Goal: Information Seeking & Learning: Learn about a topic

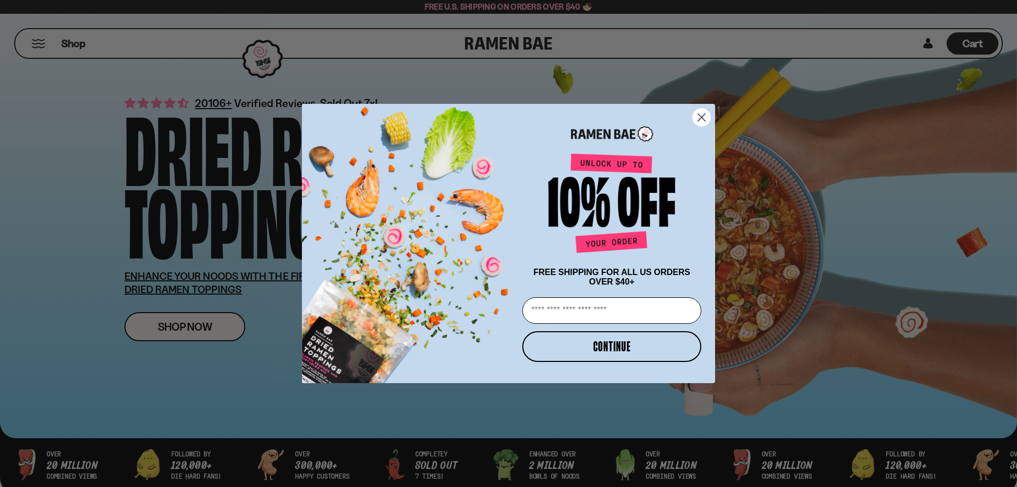
click at [697, 114] on circle "Close dialog" at bounding box center [701, 117] width 17 height 17
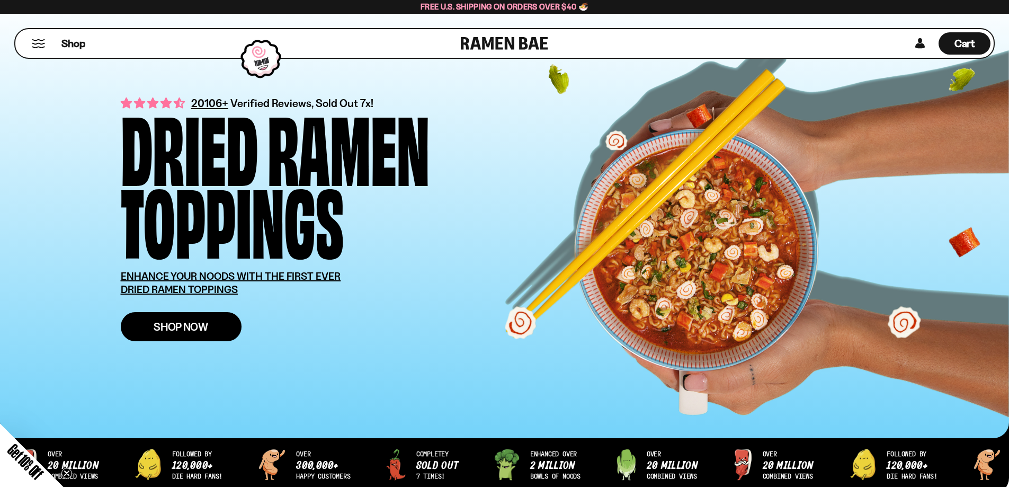
click at [154, 332] on span "Shop Now" at bounding box center [181, 326] width 55 height 11
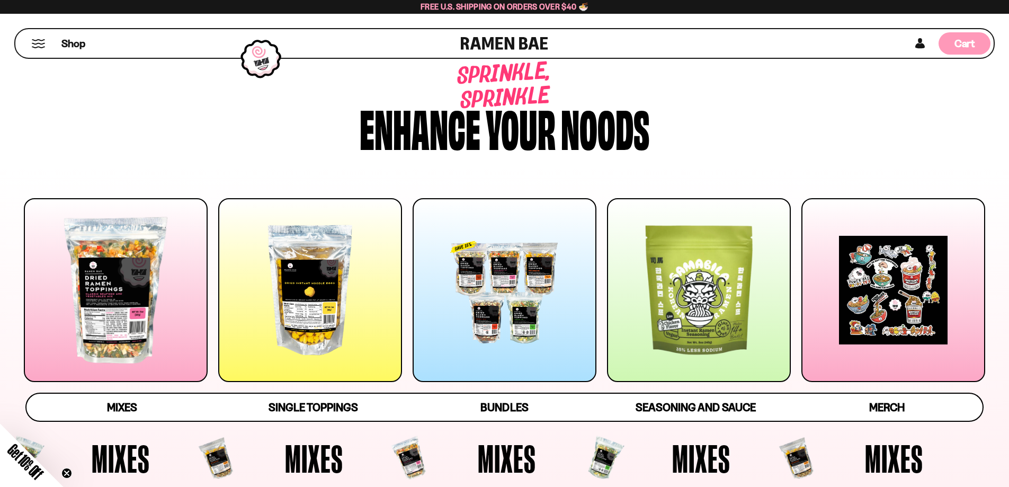
click at [964, 41] on span "Cart" at bounding box center [964, 43] width 21 height 13
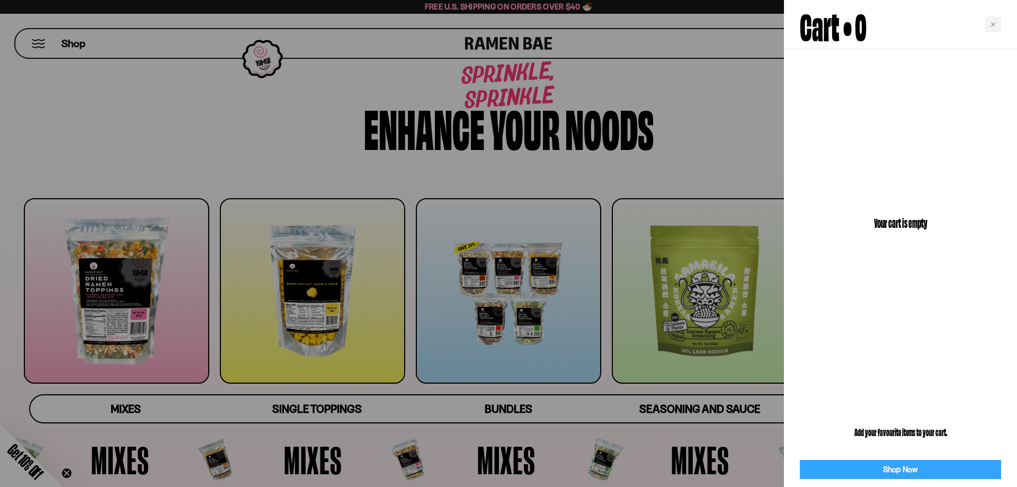
click at [875, 470] on link "Shop Now" at bounding box center [899, 470] width 201 height 20
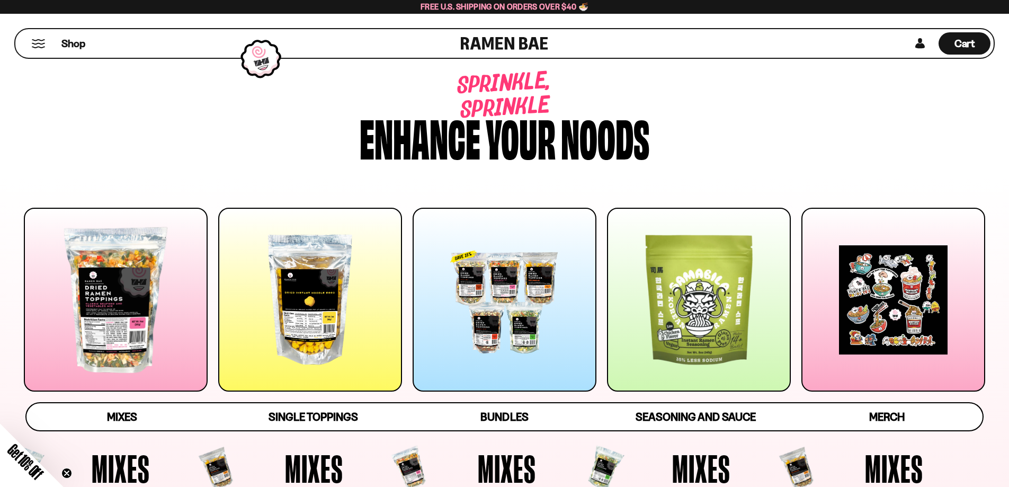
click at [41, 42] on button "Mobile Menu Trigger" at bounding box center [38, 43] width 14 height 9
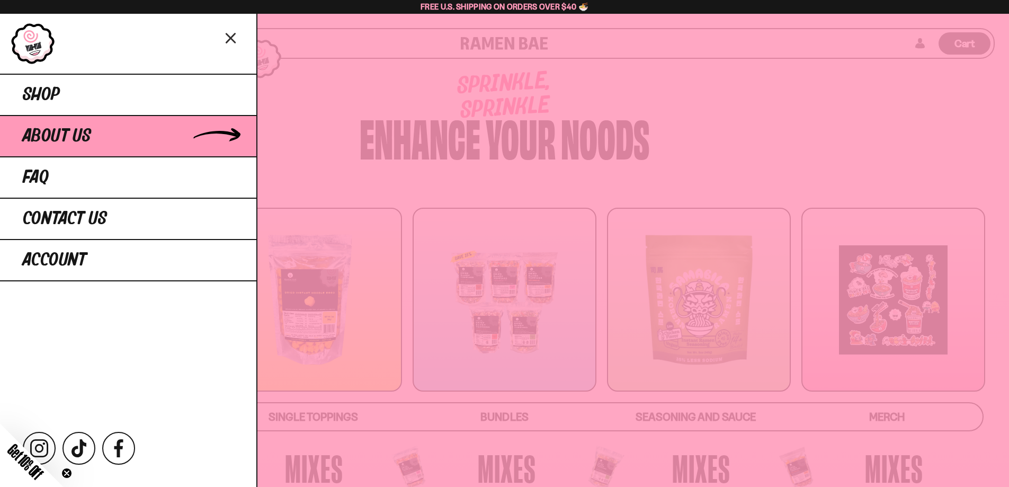
click at [72, 155] on link "About Us" at bounding box center [128, 135] width 256 height 41
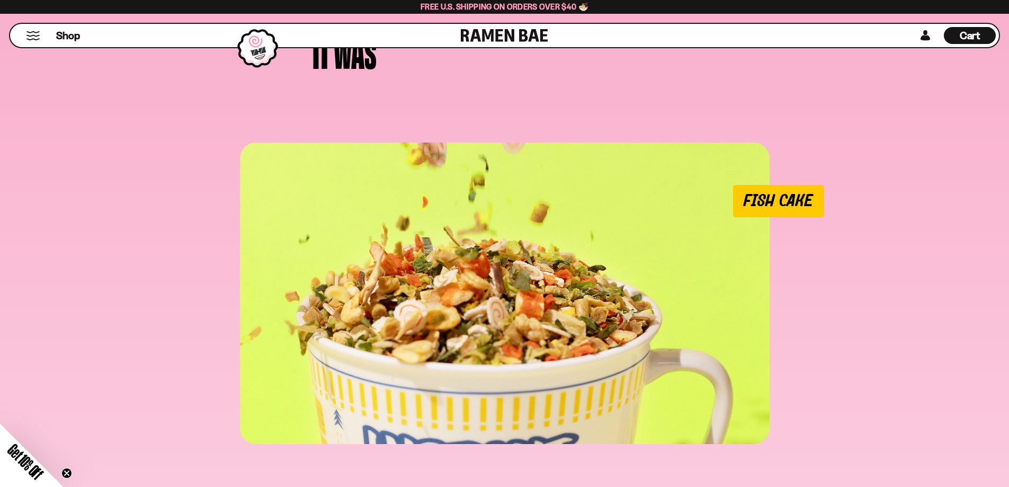
scroll to position [953, 0]
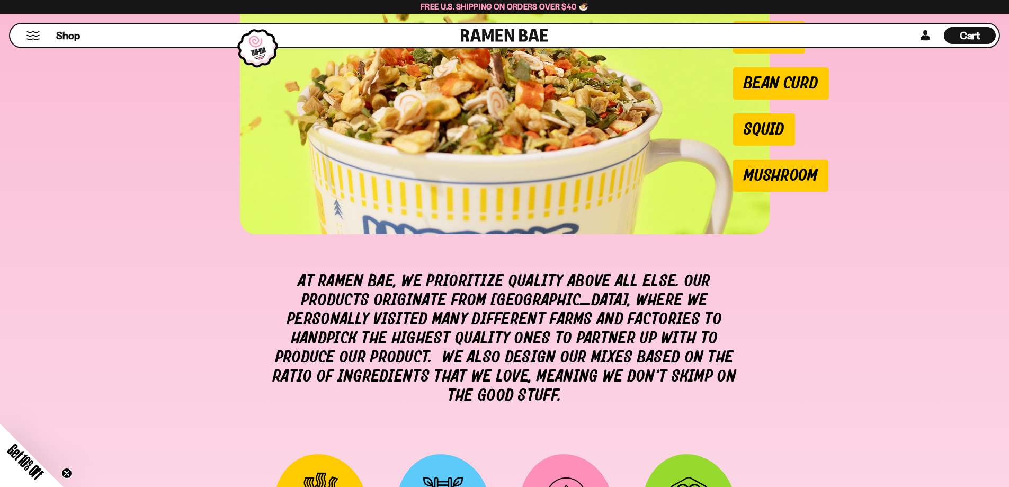
click at [32, 33] on button "Mobile Menu Trigger" at bounding box center [33, 35] width 14 height 9
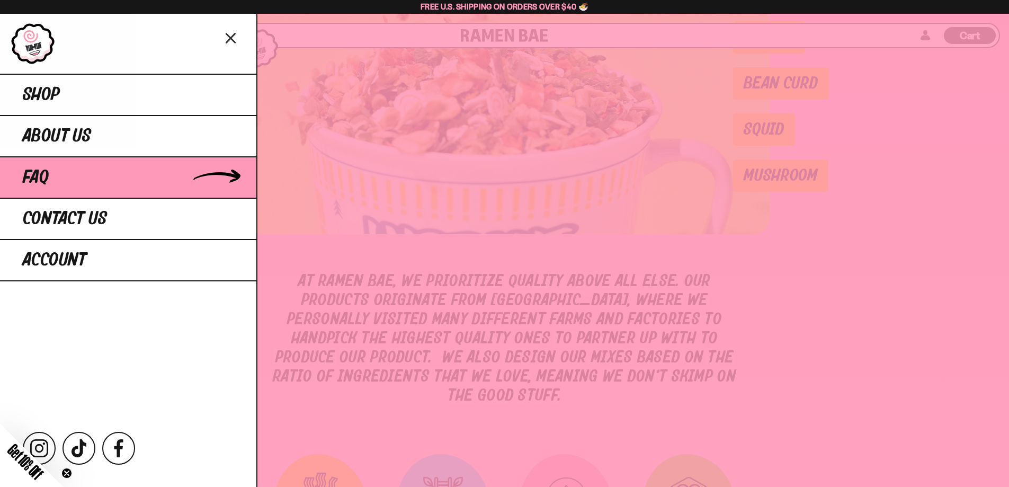
click at [118, 197] on link "FAQ" at bounding box center [128, 176] width 256 height 41
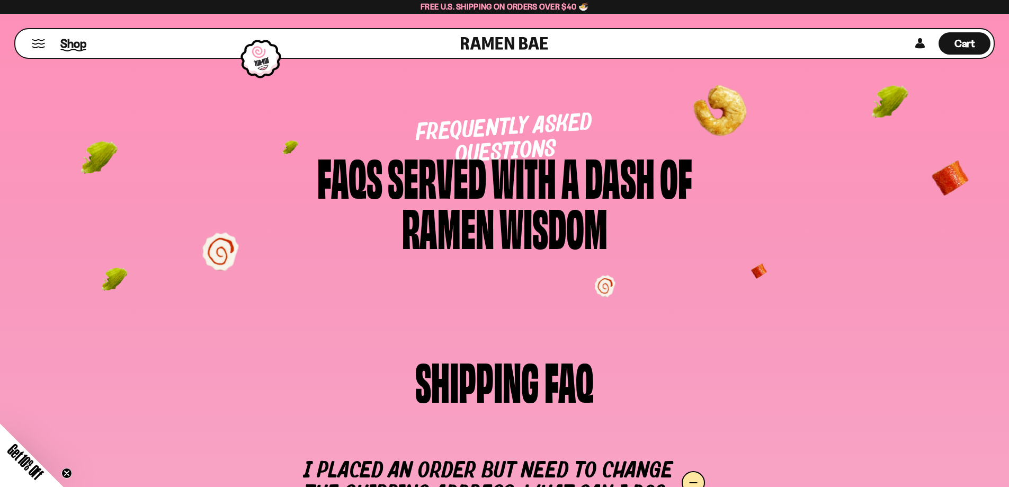
click at [82, 43] on span "Shop" at bounding box center [73, 43] width 26 height 16
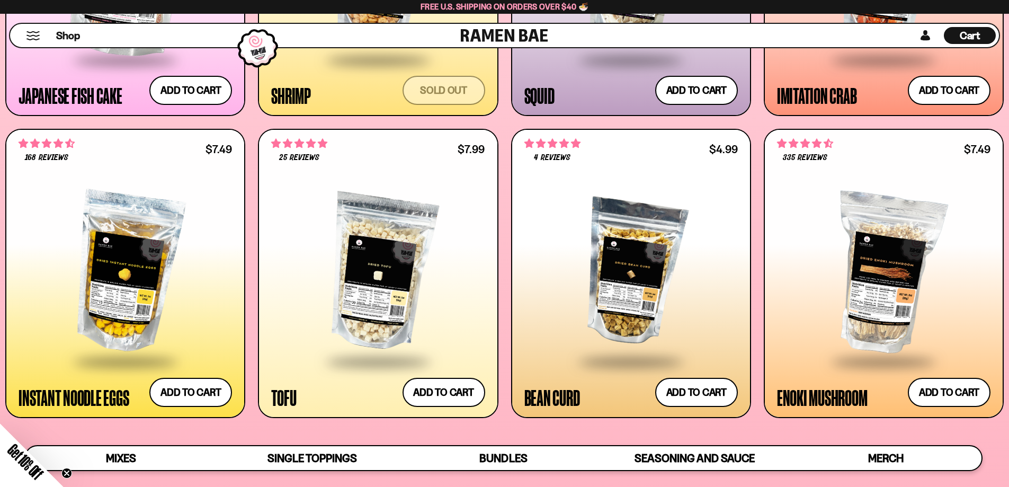
scroll to position [1218, 0]
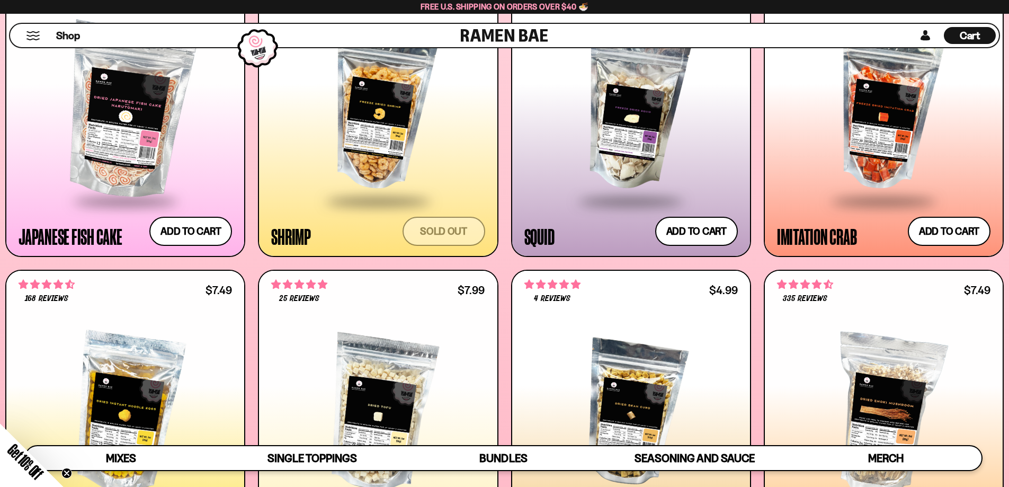
click at [390, 146] on div at bounding box center [377, 111] width 213 height 177
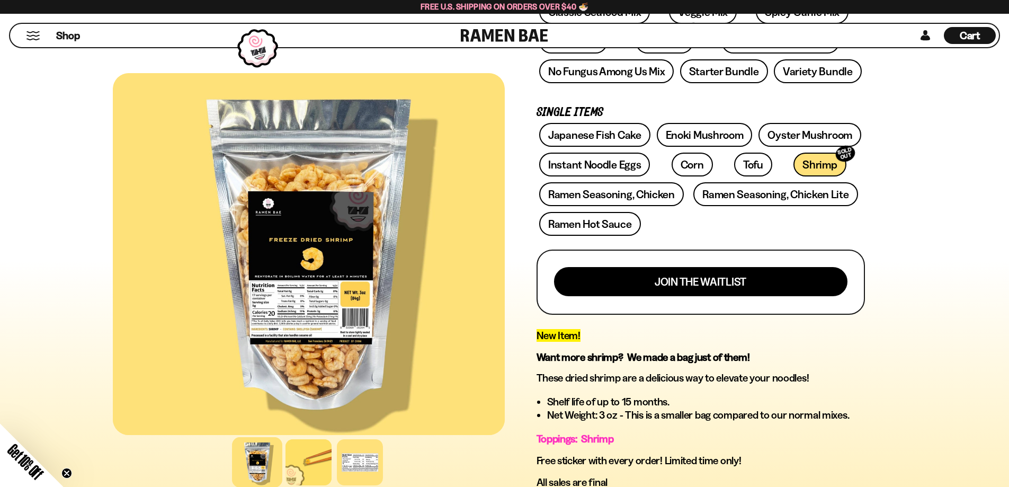
scroll to position [265, 0]
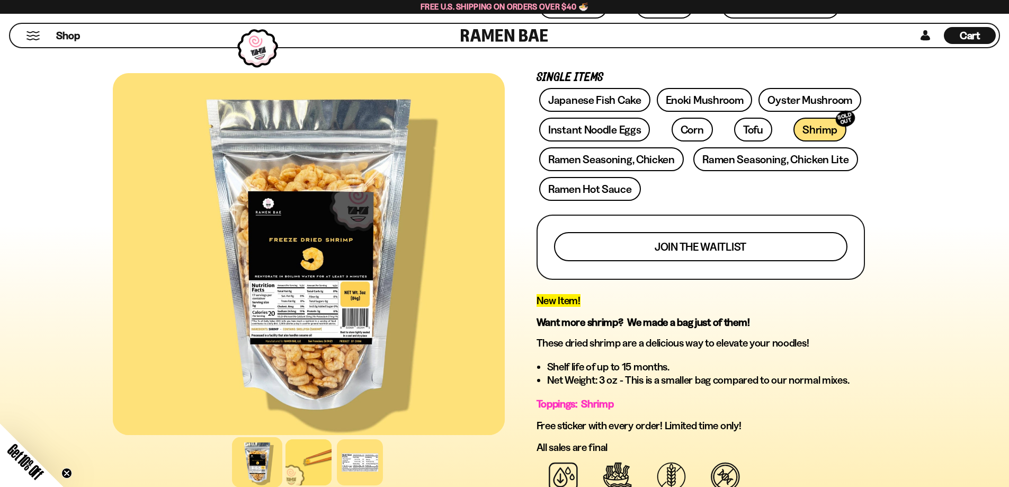
click at [692, 251] on span "Join the waitlist" at bounding box center [700, 246] width 92 height 11
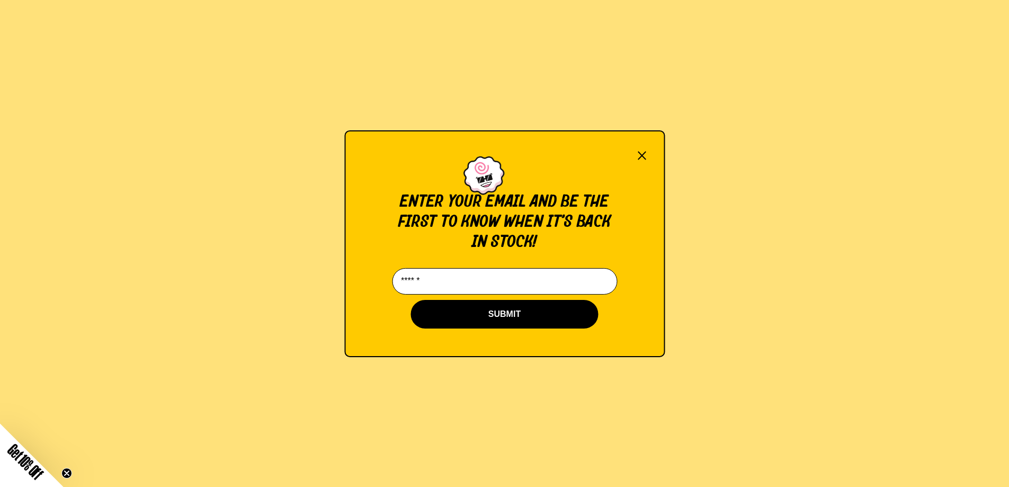
click at [506, 289] on input "Email*" at bounding box center [504, 281] width 225 height 26
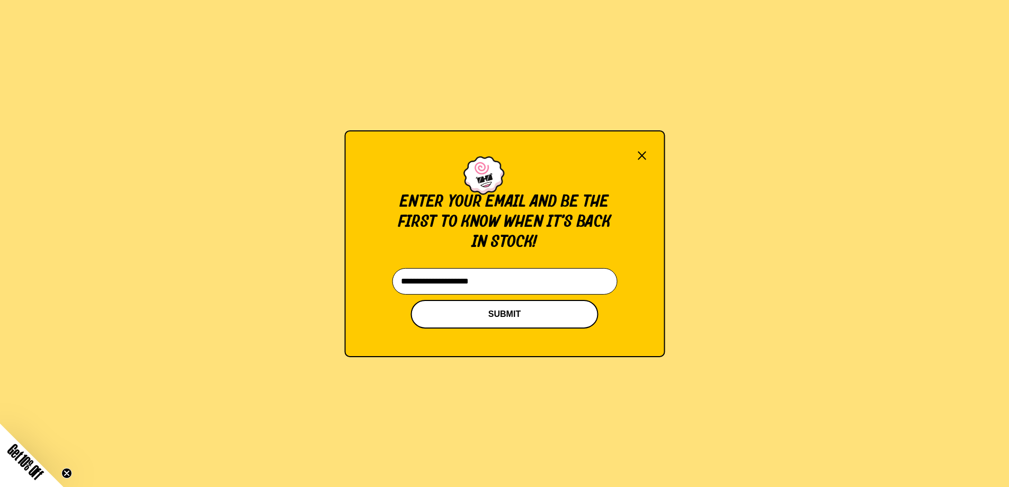
type input "**********"
click at [513, 313] on button "SUBMIT" at bounding box center [504, 314] width 187 height 29
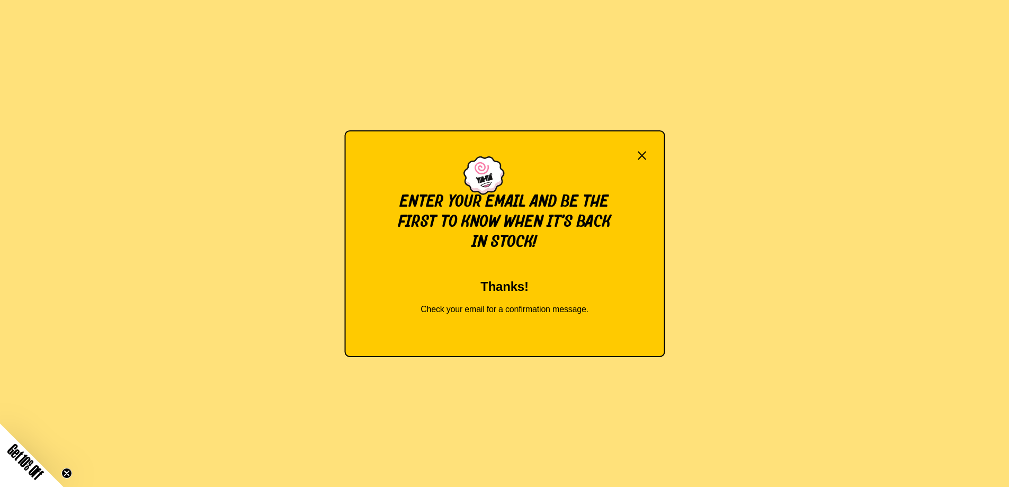
click at [641, 154] on button "×" at bounding box center [642, 155] width 12 height 15
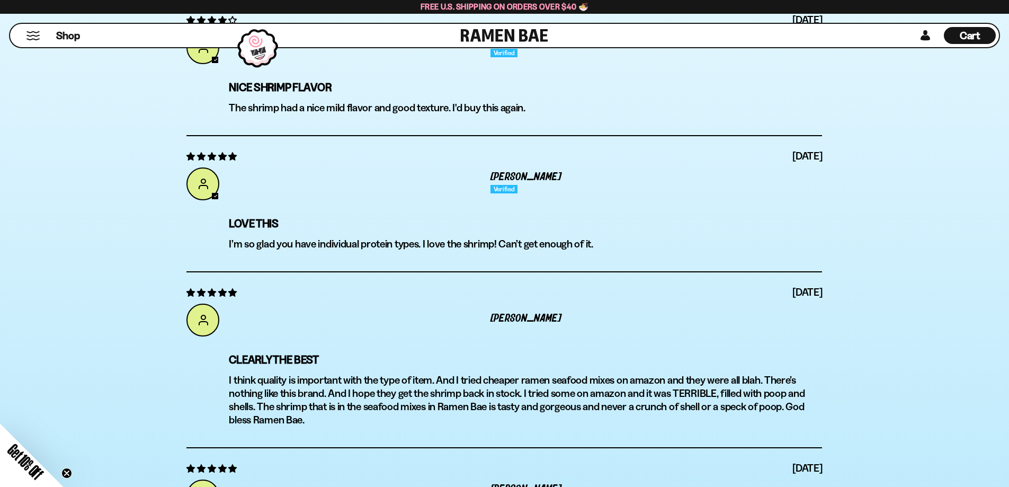
scroll to position [3971, 0]
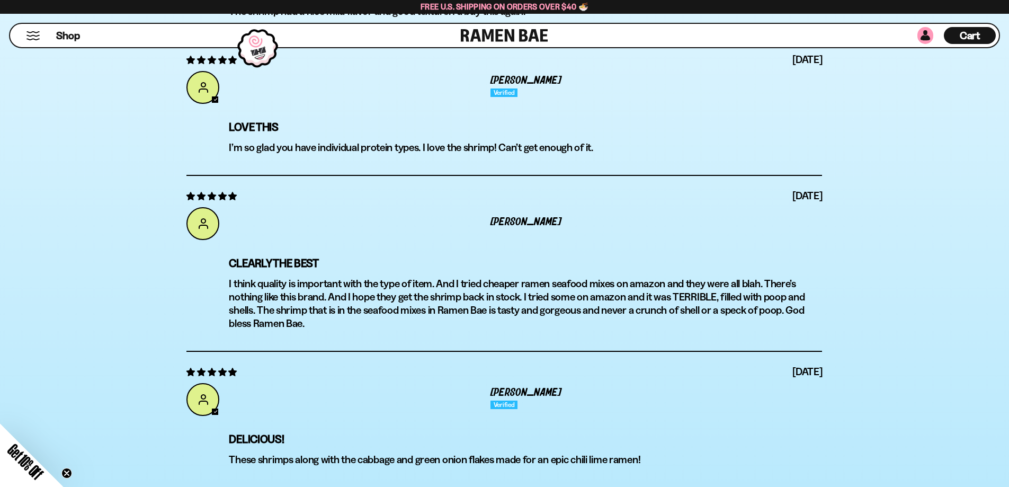
click at [920, 39] on link at bounding box center [925, 35] width 16 height 17
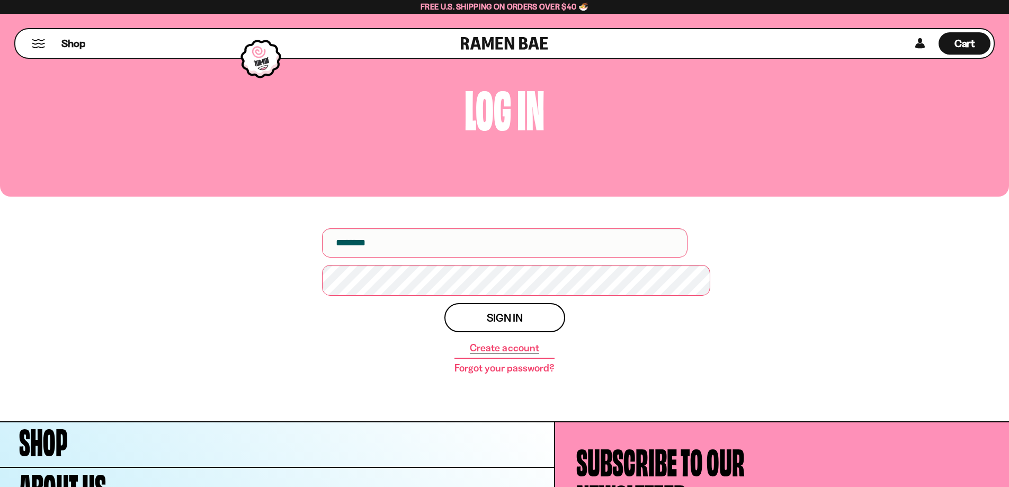
click at [503, 353] on link "Create account" at bounding box center [504, 348] width 69 height 11
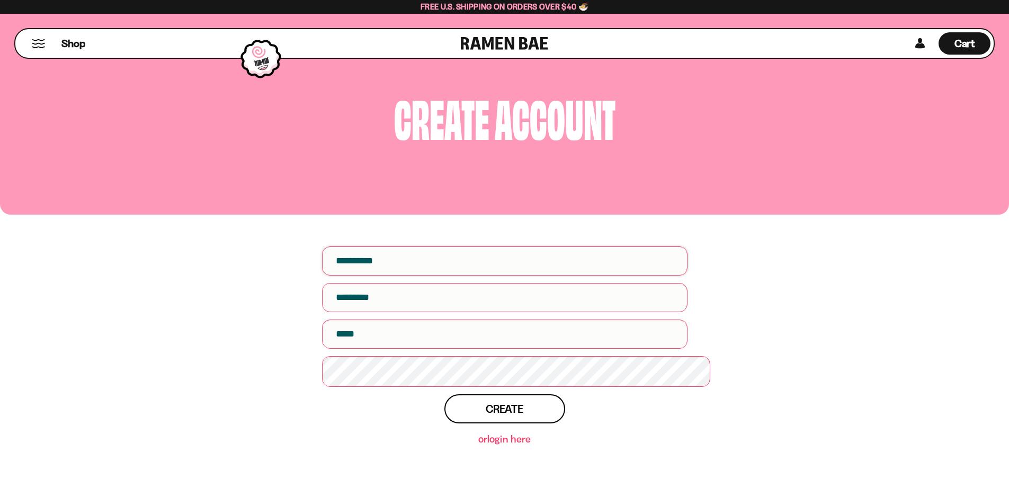
click at [382, 268] on input "First name" at bounding box center [504, 260] width 365 height 29
type input "******"
click at [394, 312] on input "text" at bounding box center [504, 297] width 365 height 29
type input "*****"
click at [363, 348] on input "Email" at bounding box center [504, 333] width 365 height 29
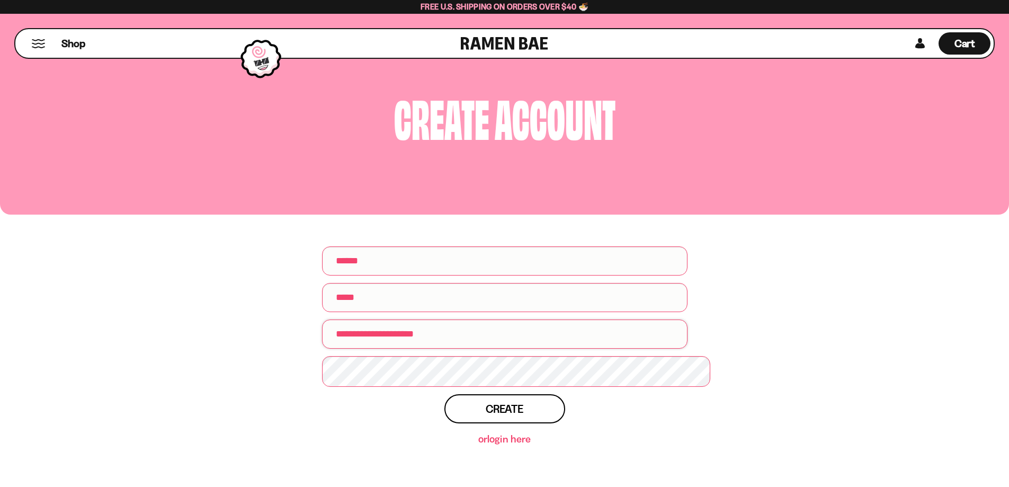
type input "**********"
click at [478, 415] on button "Create" at bounding box center [504, 408] width 121 height 29
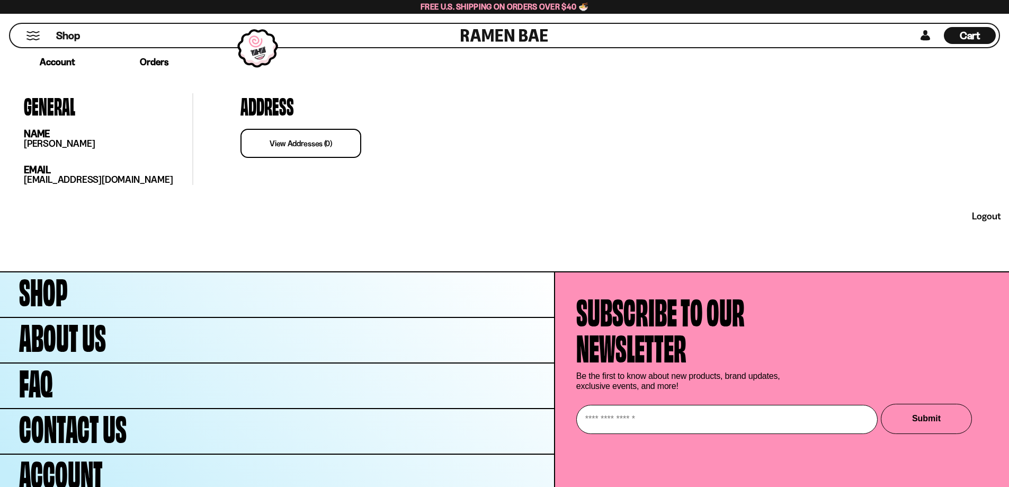
scroll to position [314, 0]
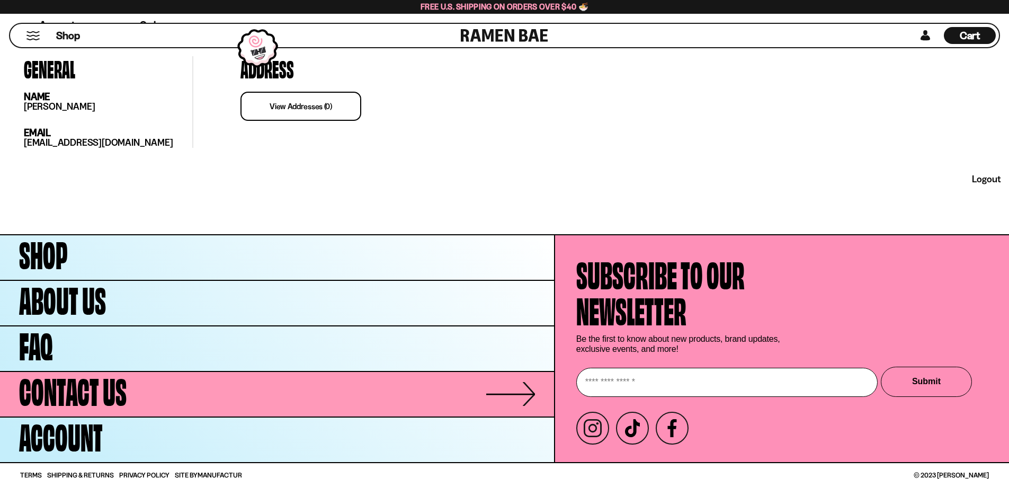
click at [474, 385] on link "Contact Us" at bounding box center [277, 394] width 554 height 44
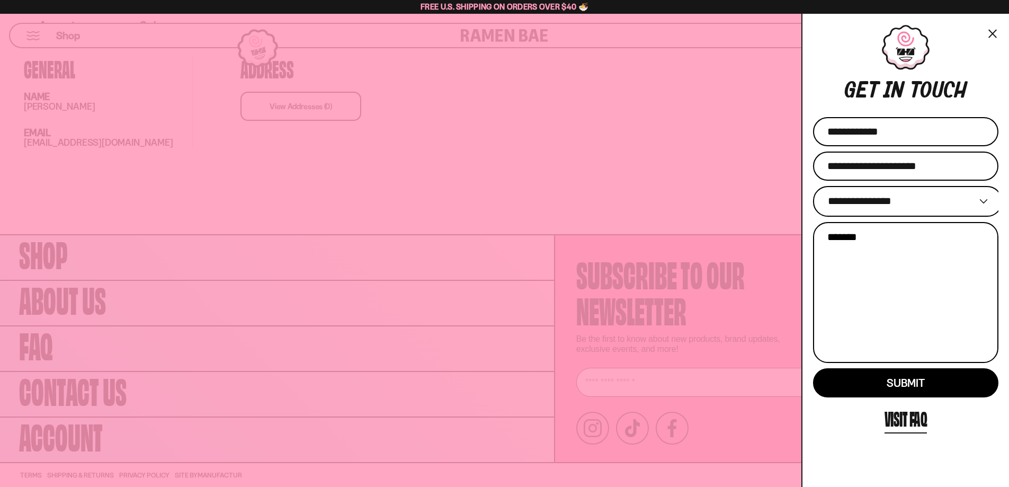
click at [853, 205] on select "**********" at bounding box center [907, 201] width 189 height 31
select select "*******"
click at [813, 193] on select "**********" at bounding box center [907, 201] width 189 height 31
click at [892, 260] on textarea "Message" at bounding box center [905, 292] width 185 height 141
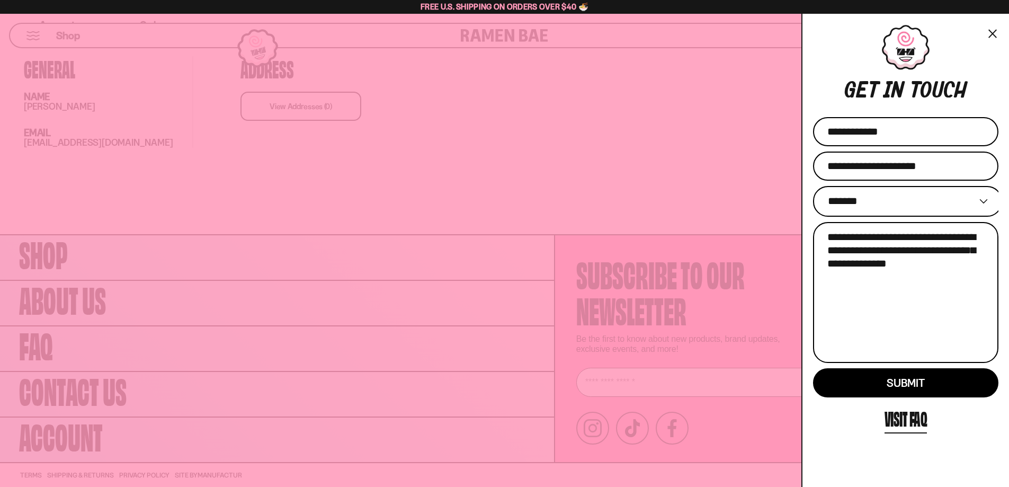
click at [936, 280] on textarea "**********" at bounding box center [905, 292] width 185 height 141
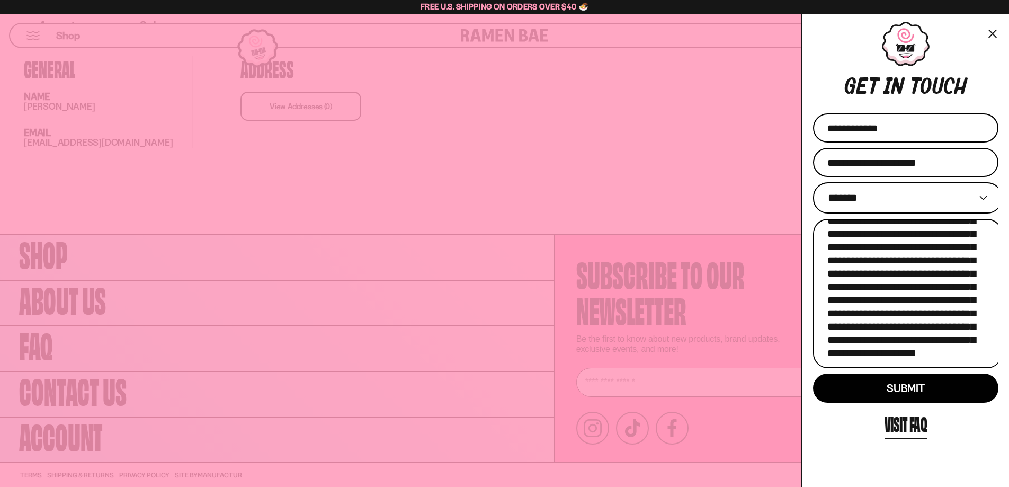
scroll to position [141, 0]
type textarea "**********"
click at [922, 264] on textarea "**********" at bounding box center [907, 294] width 189 height 150
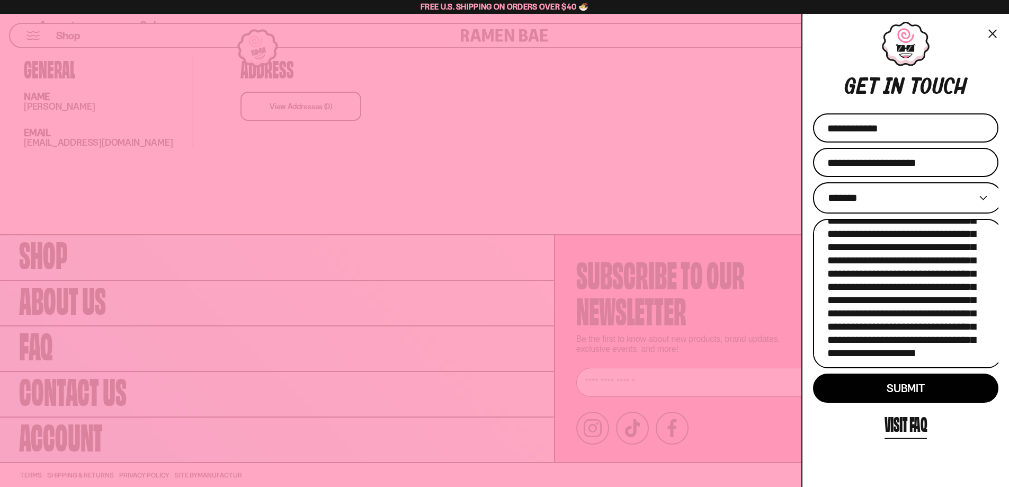
click at [922, 264] on textarea "**********" at bounding box center [907, 294] width 189 height 150
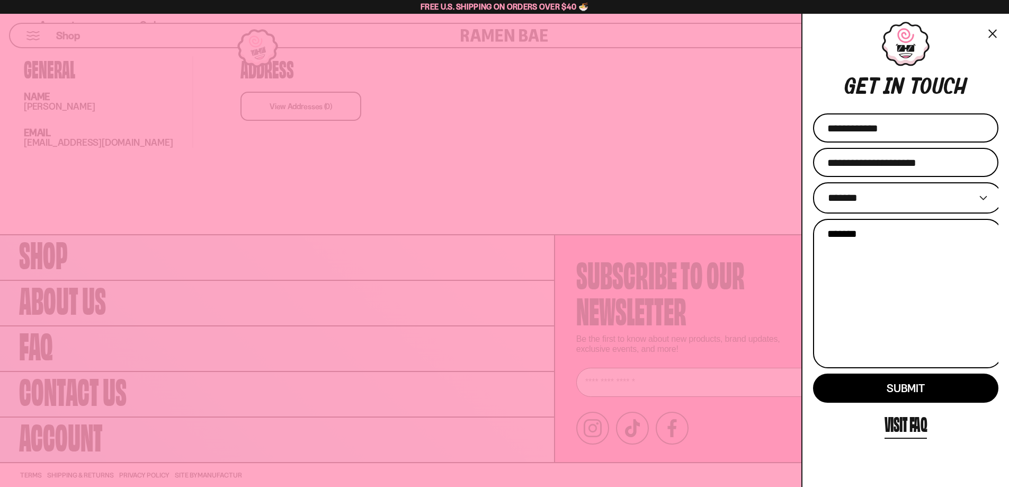
scroll to position [0, 0]
click at [986, 28] on button "×" at bounding box center [992, 33] width 12 height 15
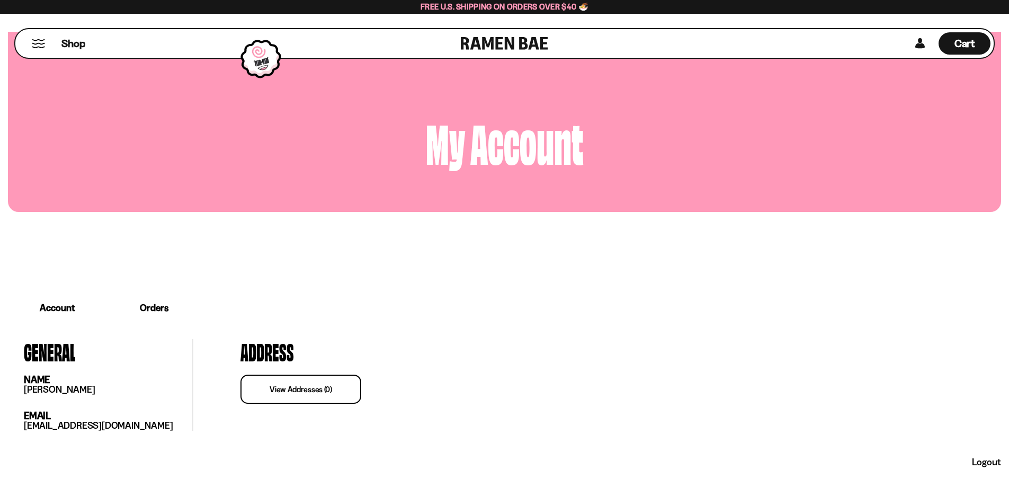
click at [34, 39] on div "Shop" at bounding box center [240, 43] width 442 height 29
click at [44, 51] on div "Shop" at bounding box center [240, 43] width 442 height 29
drag, startPoint x: 274, startPoint y: 1, endPoint x: 220, endPoint y: 176, distance: 183.2
click at [220, 176] on div "my account" at bounding box center [504, 122] width 993 height 180
click at [77, 47] on span "Shop" at bounding box center [73, 43] width 26 height 16
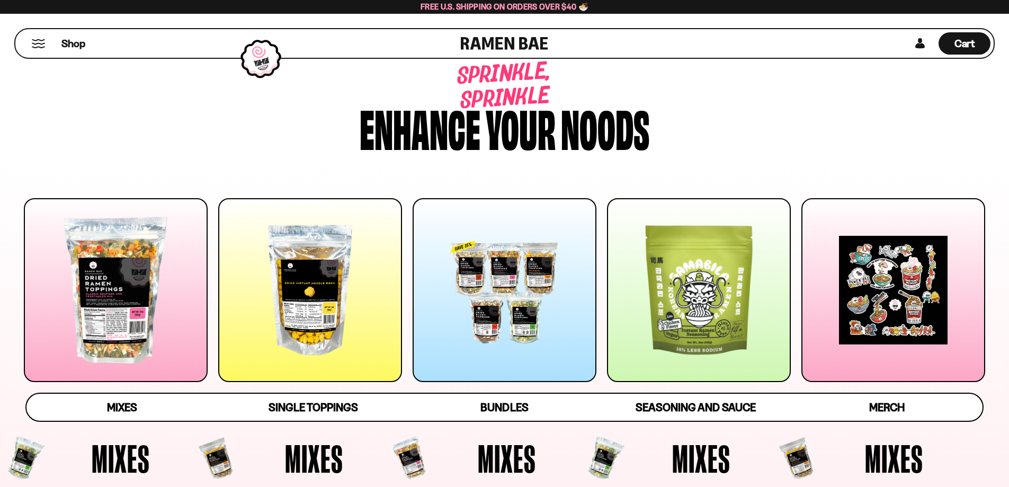
click at [511, 271] on div at bounding box center [504, 290] width 184 height 184
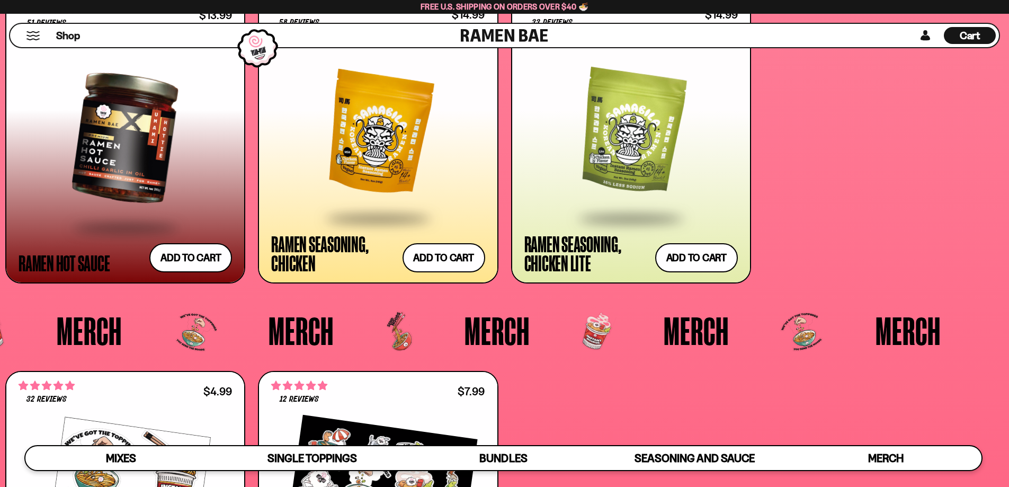
scroll to position [2770, 0]
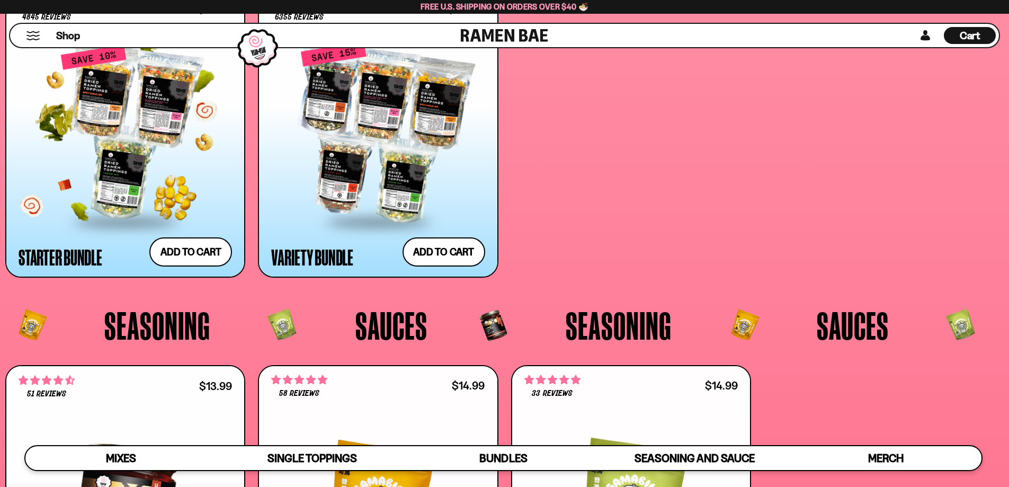
click at [188, 164] on div at bounding box center [125, 132] width 213 height 177
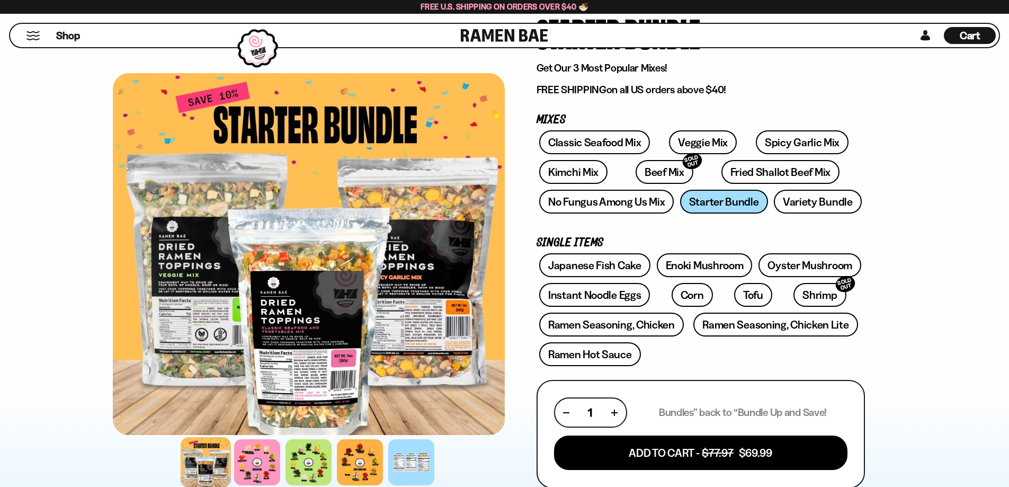
scroll to position [106, 0]
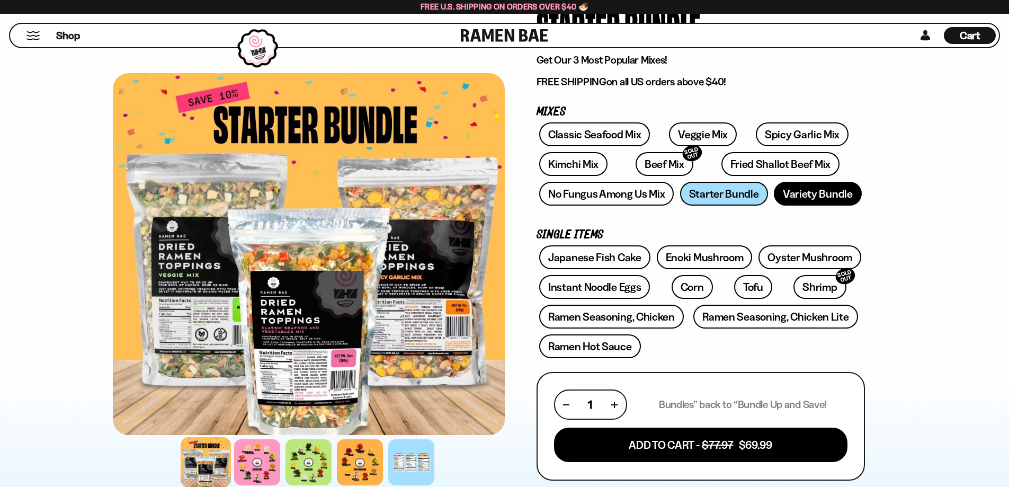
click at [804, 204] on link "Variety Bundle" at bounding box center [818, 194] width 88 height 24
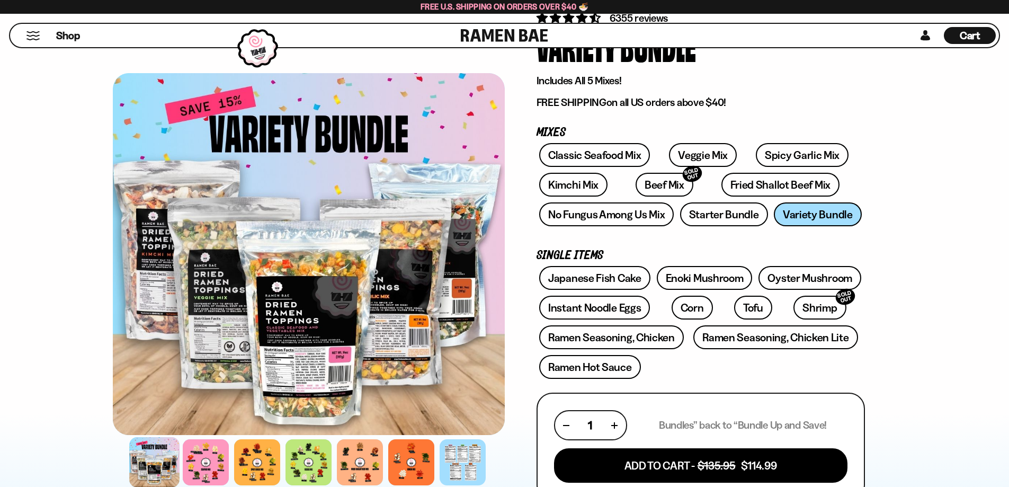
scroll to position [53, 0]
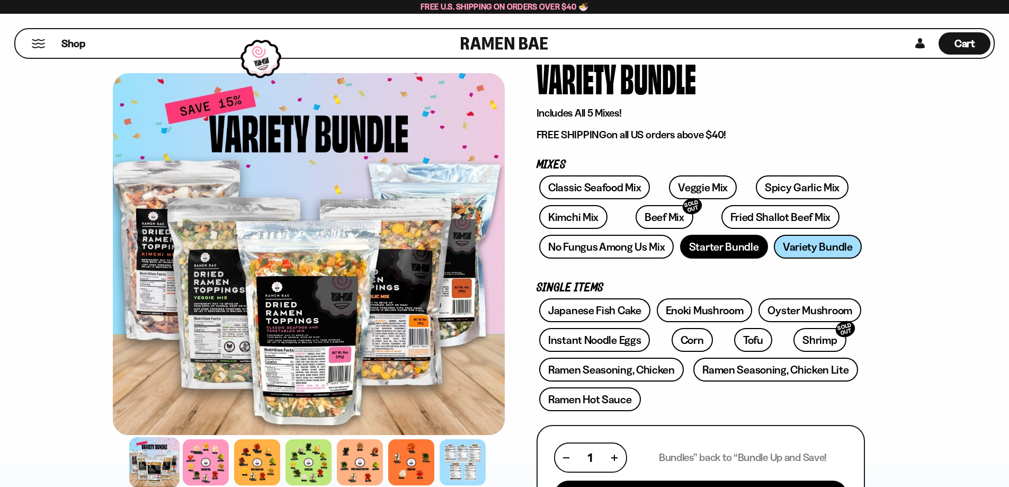
click at [706, 256] on link "Starter Bundle" at bounding box center [724, 247] width 88 height 24
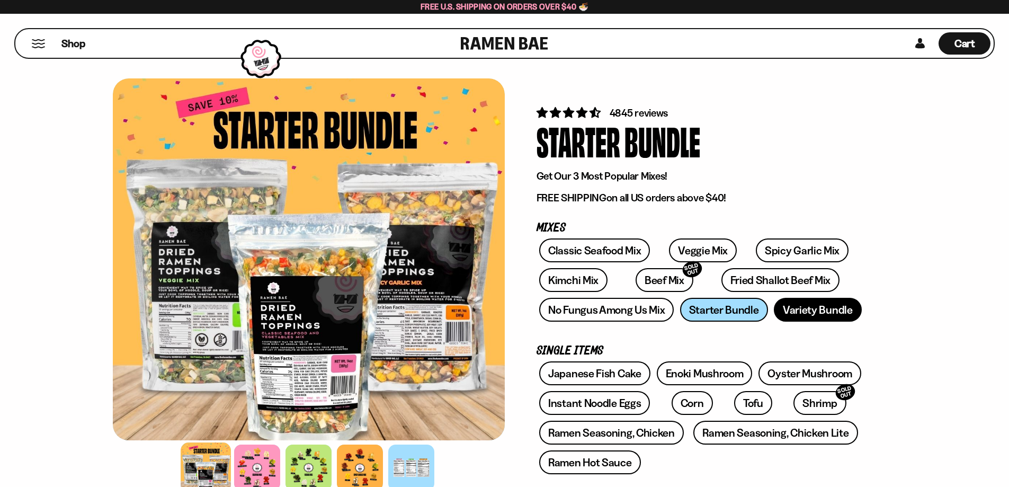
click at [797, 319] on link "Variety Bundle" at bounding box center [818, 310] width 88 height 24
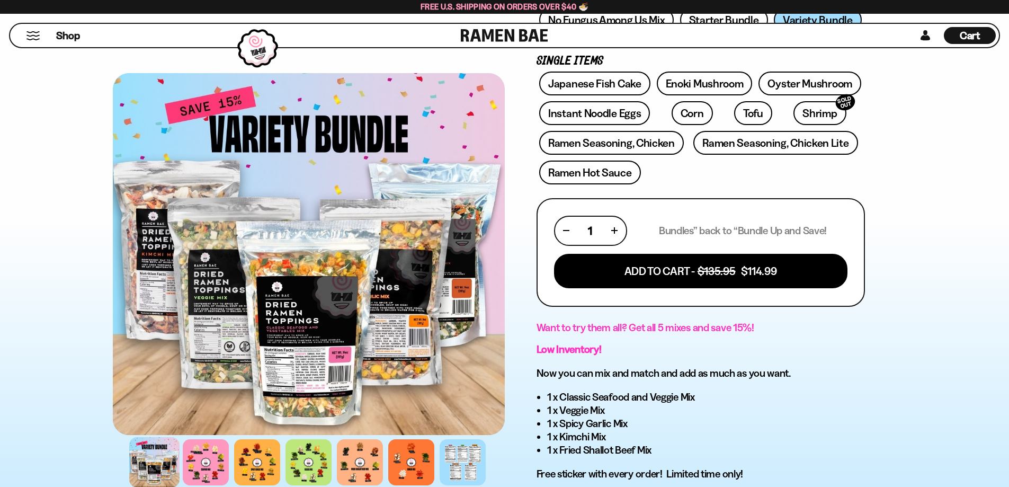
scroll to position [318, 0]
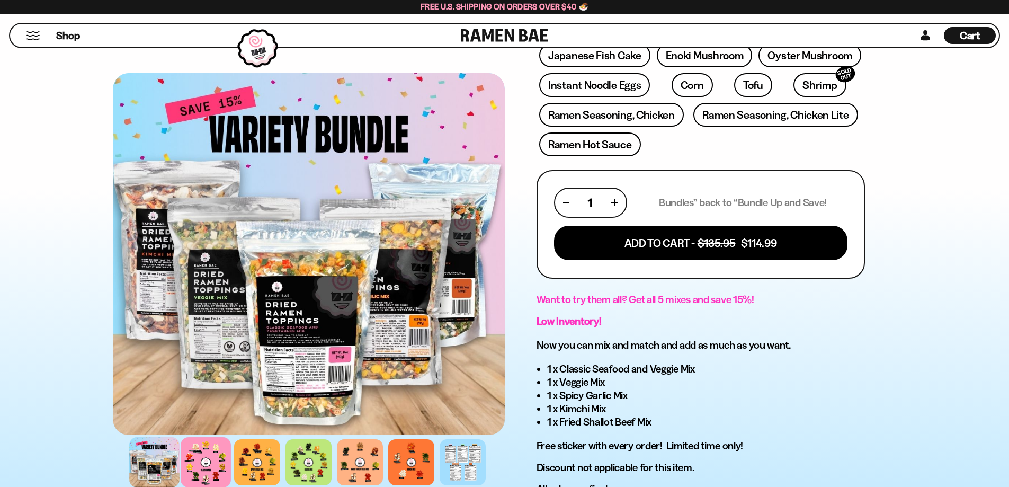
click at [193, 453] on div at bounding box center [206, 462] width 50 height 50
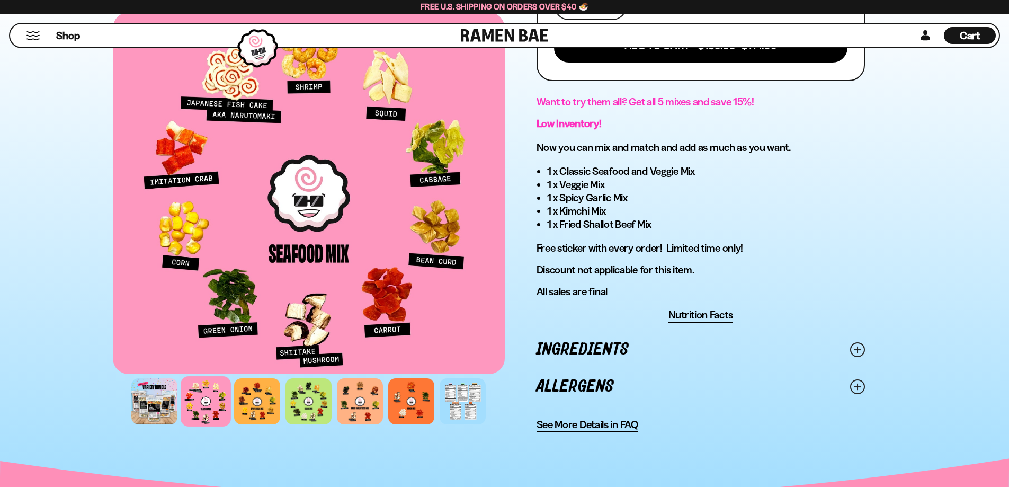
scroll to position [529, 0]
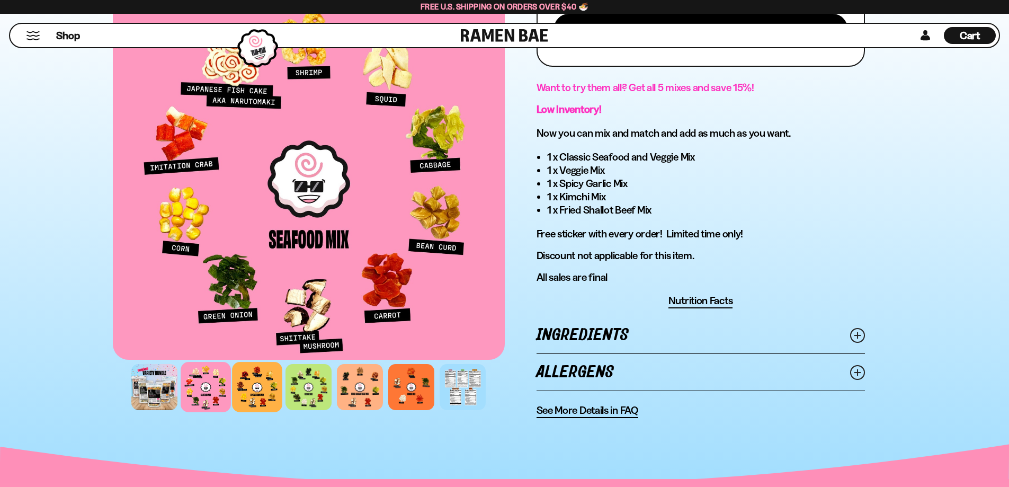
click at [261, 410] on div at bounding box center [257, 387] width 50 height 50
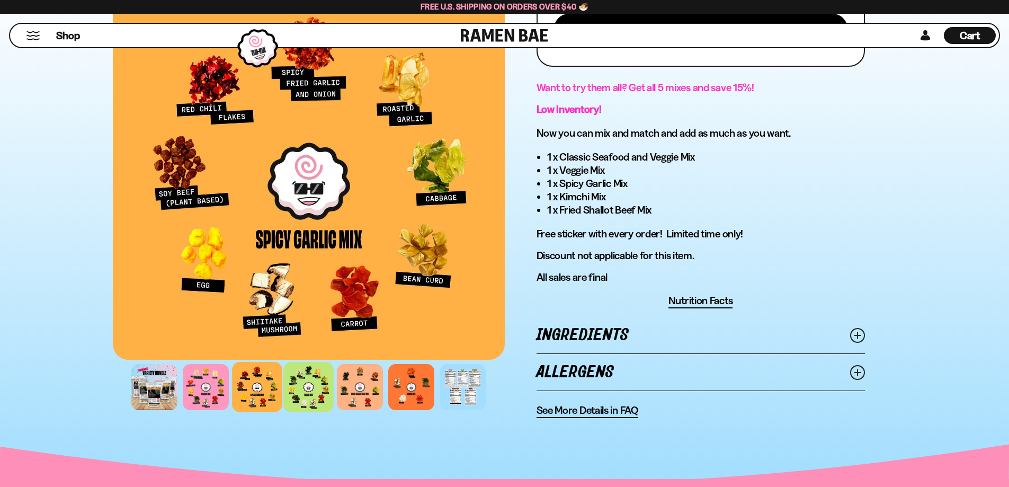
click at [318, 400] on div at bounding box center [308, 387] width 50 height 50
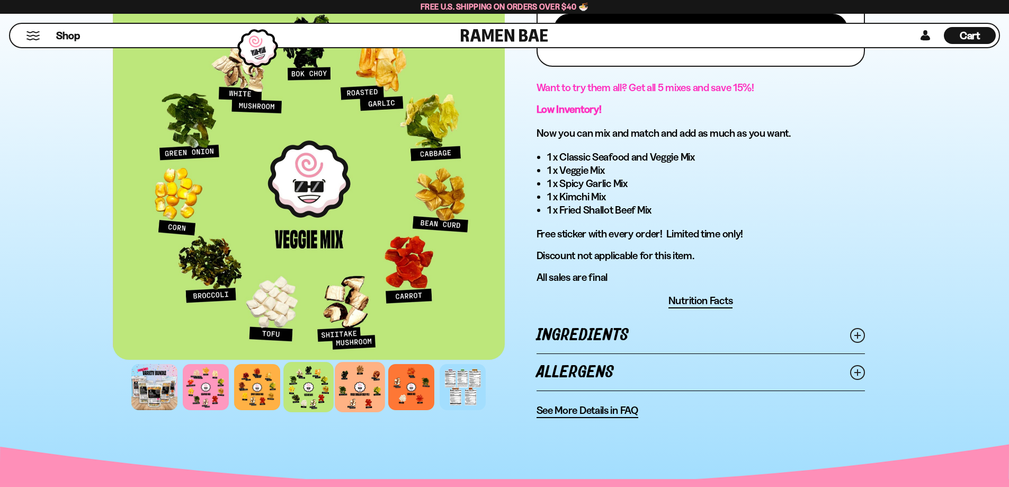
click at [338, 400] on div at bounding box center [360, 387] width 50 height 50
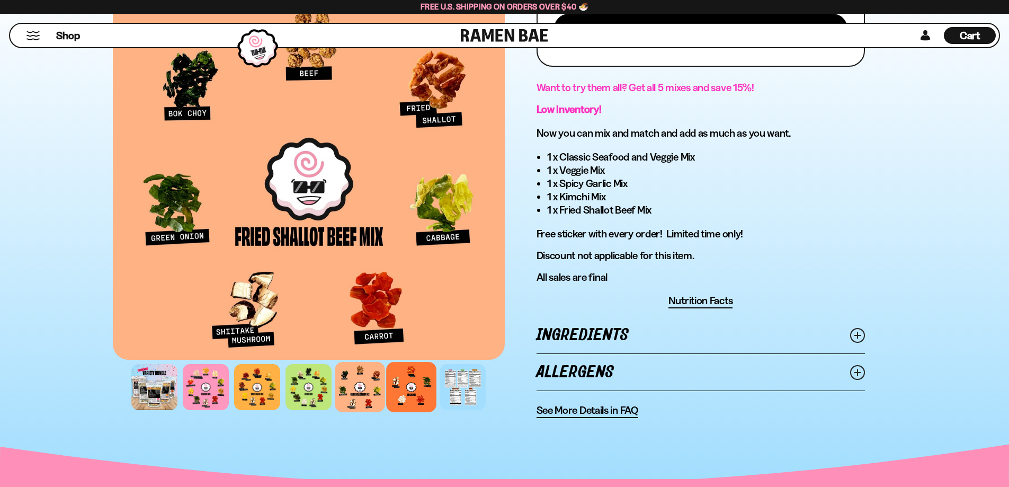
click at [387, 393] on div at bounding box center [411, 387] width 50 height 50
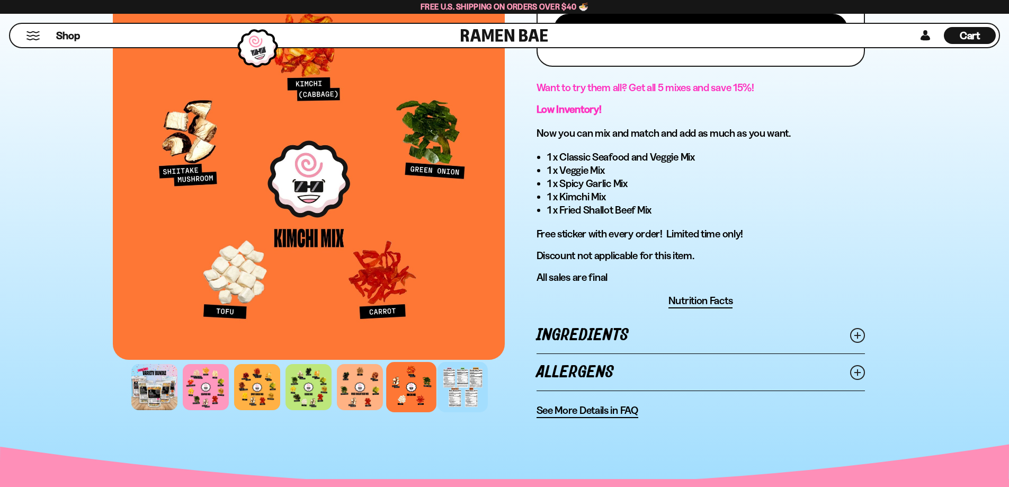
click at [445, 400] on div at bounding box center [462, 387] width 50 height 50
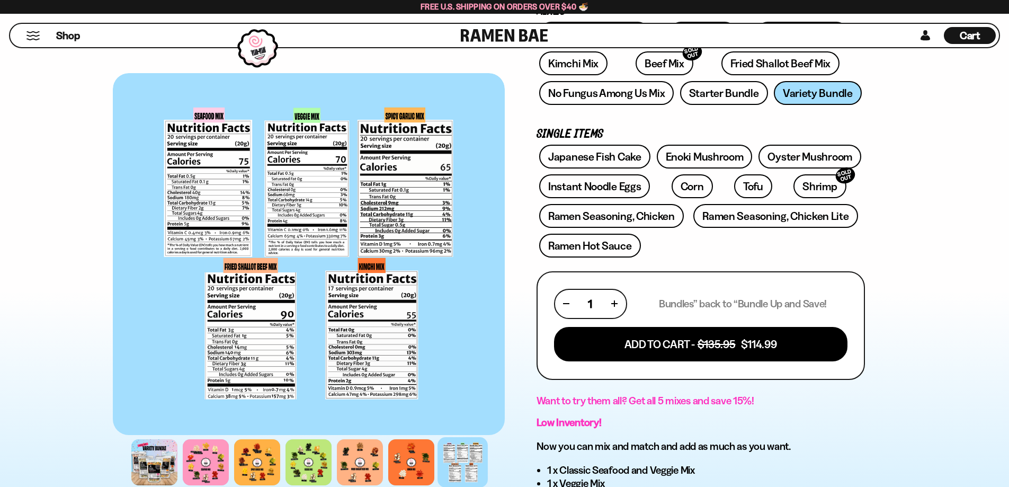
scroll to position [159, 0]
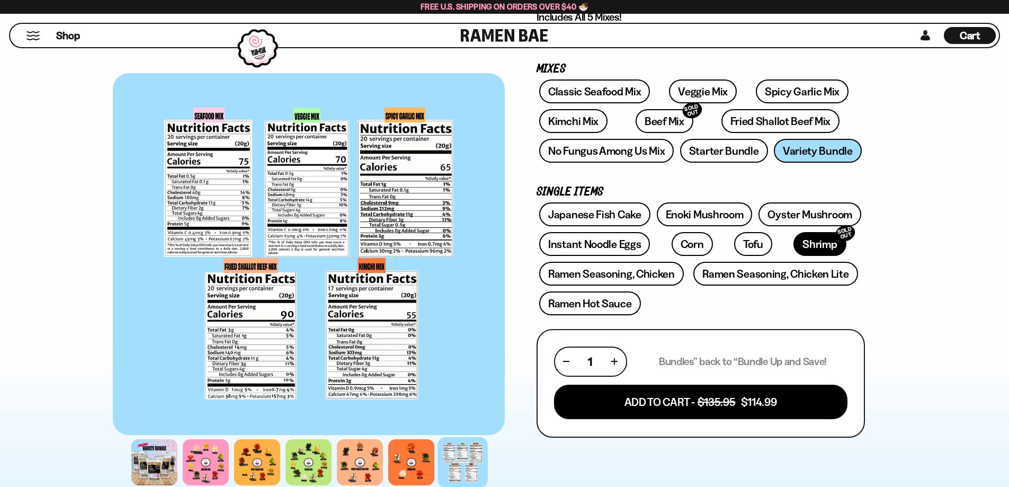
click at [793, 252] on link "Shrimp SOLD OUT" at bounding box center [819, 244] width 52 height 24
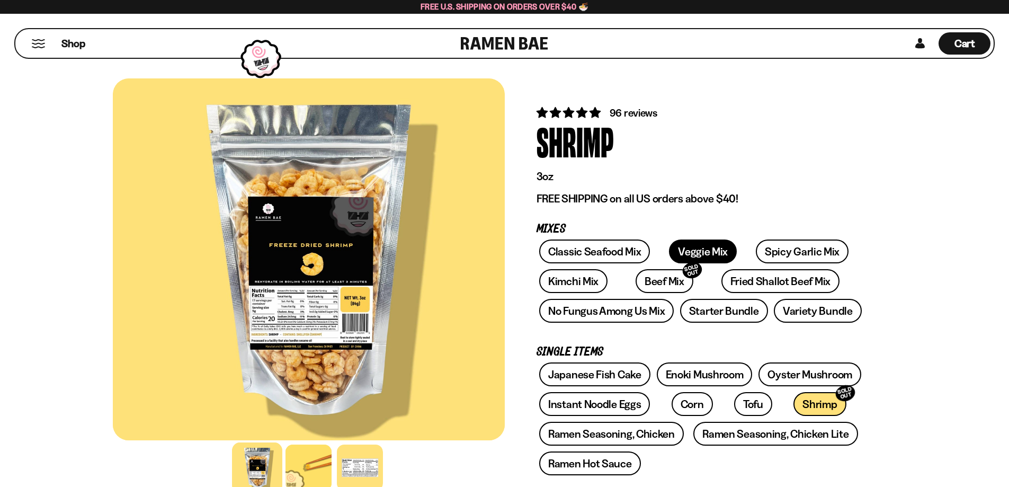
click at [696, 263] on link "Veggie Mix" at bounding box center [703, 251] width 68 height 24
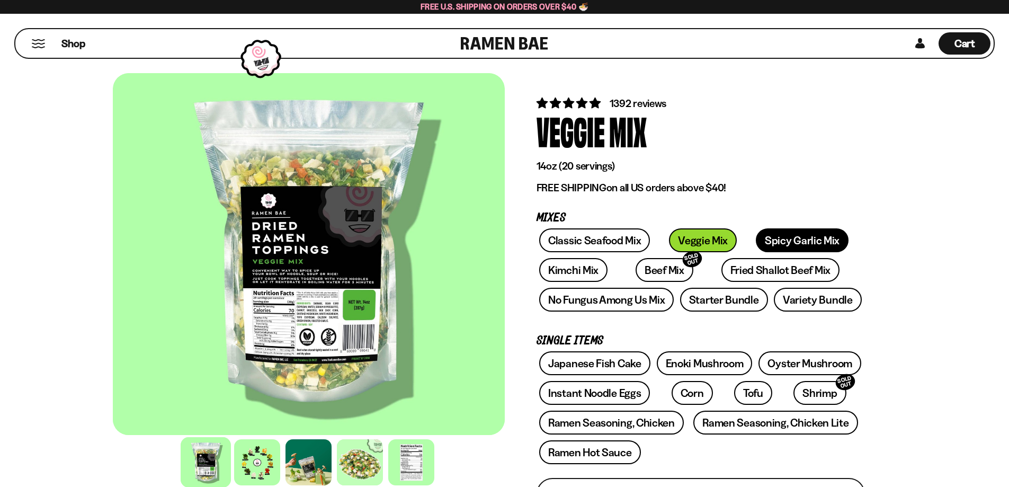
click at [785, 248] on link "Spicy Garlic Mix" at bounding box center [802, 240] width 93 height 24
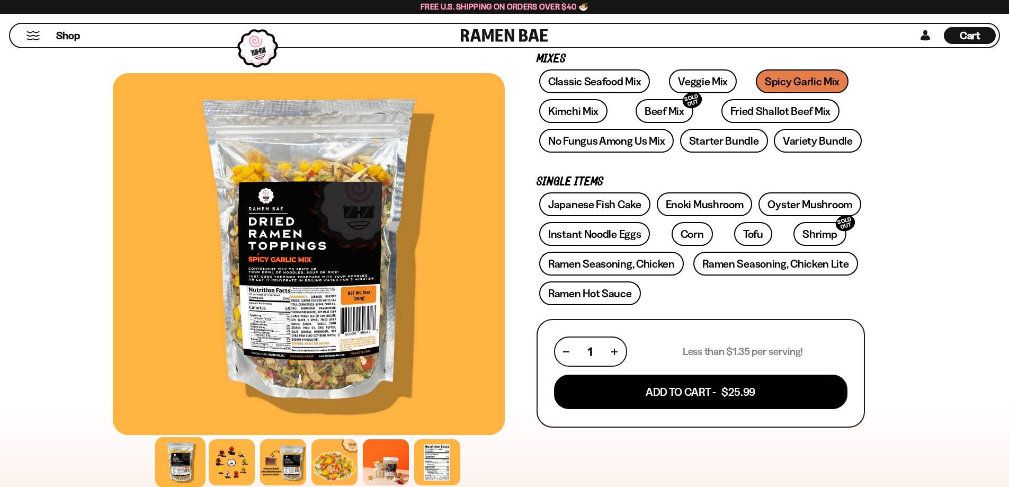
scroll to position [169, 0]
click at [268, 473] on div at bounding box center [283, 462] width 50 height 50
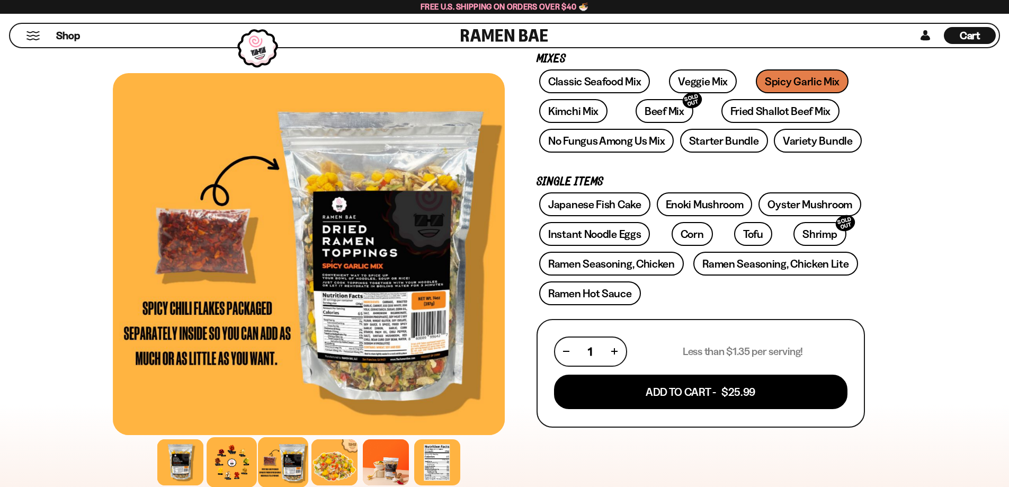
click at [218, 452] on div at bounding box center [231, 462] width 50 height 50
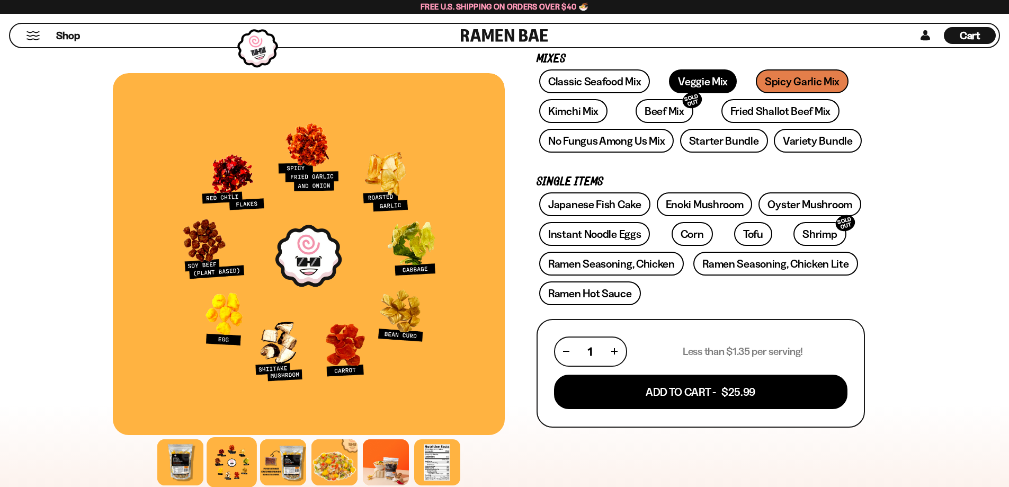
click at [709, 82] on link "Veggie Mix" at bounding box center [703, 81] width 68 height 24
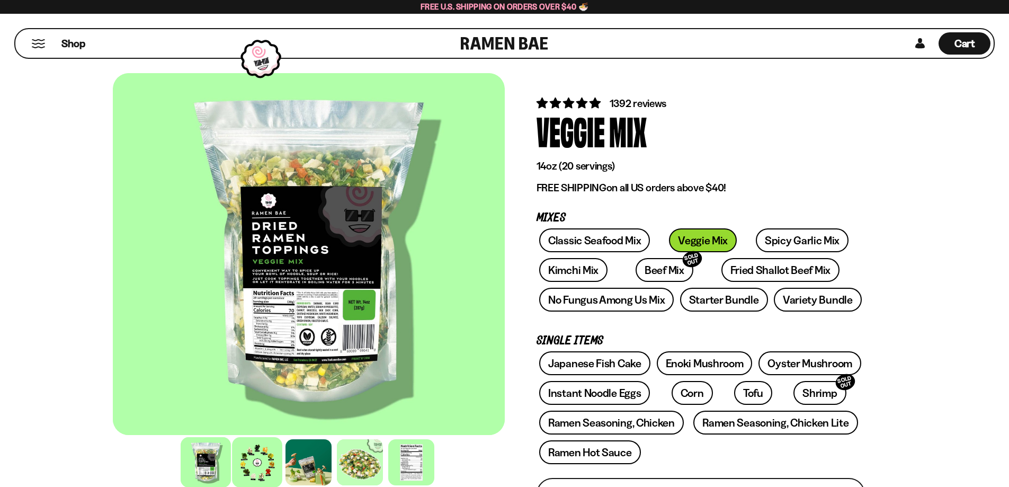
click at [238, 464] on div at bounding box center [257, 462] width 50 height 50
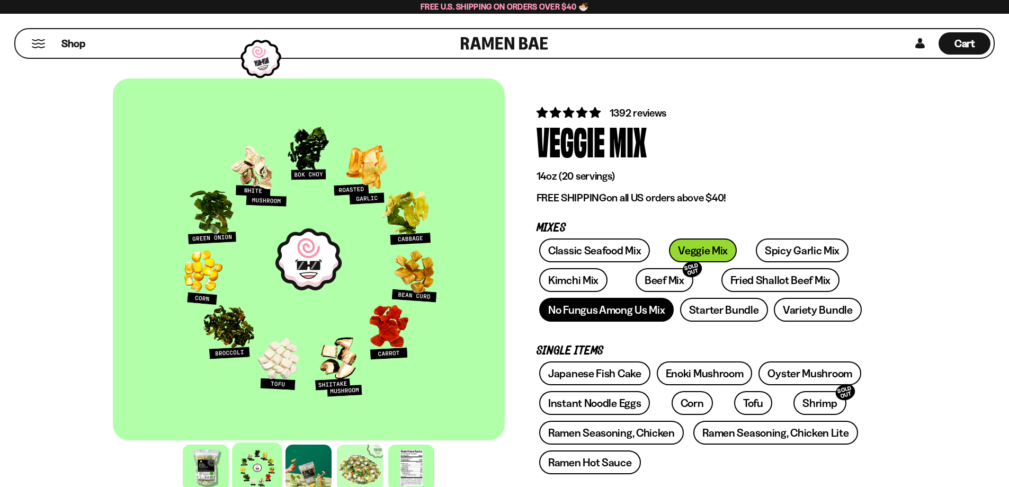
click at [648, 320] on link "No Fungus Among Us Mix" at bounding box center [606, 310] width 134 height 24
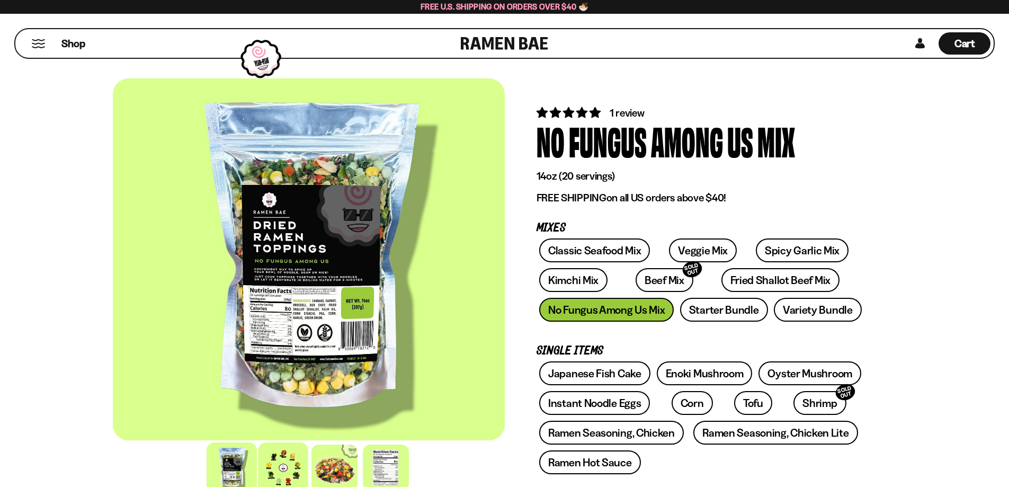
click at [273, 472] on div at bounding box center [283, 467] width 50 height 50
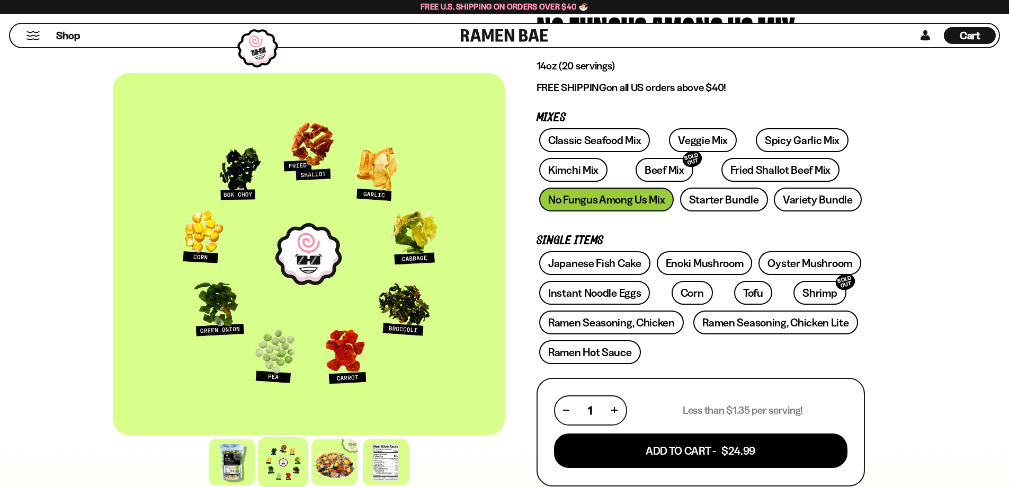
scroll to position [106, 0]
